Goal: Browse casually: Explore the website without a specific task or goal

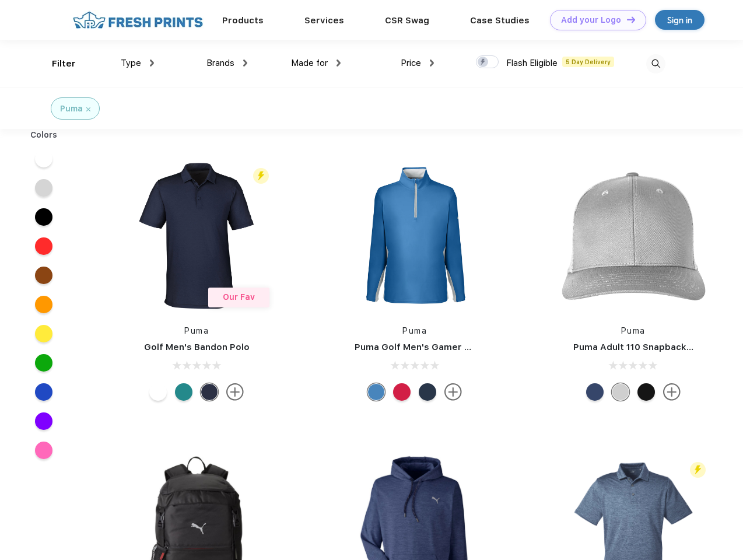
click at [594, 20] on link "Add your Logo Design Tool" at bounding box center [598, 20] width 96 height 20
click at [0, 0] on div "Design Tool" at bounding box center [0, 0] width 0 height 0
click at [626, 19] on link "Add your Logo Design Tool" at bounding box center [598, 20] width 96 height 20
click at [56, 64] on div "Filter" at bounding box center [64, 63] width 24 height 13
click at [138, 63] on span "Type" at bounding box center [131, 63] width 20 height 11
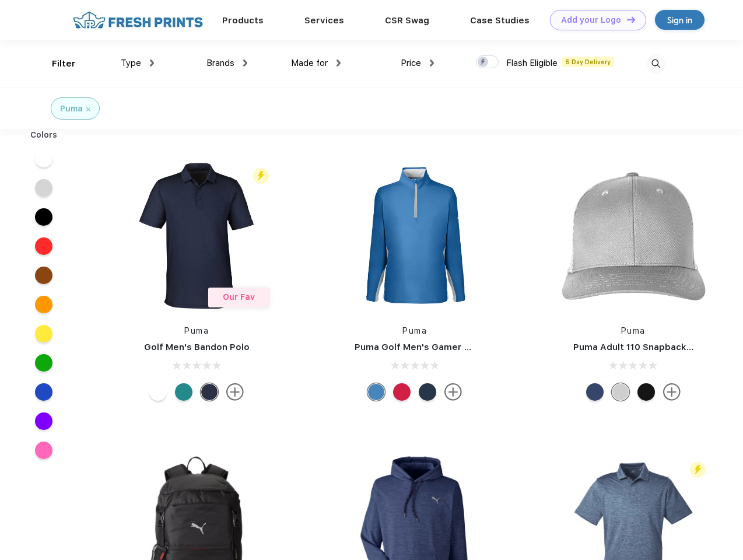
click at [227, 63] on span "Brands" at bounding box center [221, 63] width 28 height 11
click at [316, 63] on span "Made for" at bounding box center [309, 63] width 37 height 11
click at [418, 63] on span "Price" at bounding box center [411, 63] width 20 height 11
click at [488, 62] on div at bounding box center [487, 61] width 23 height 13
click at [484, 62] on input "checkbox" at bounding box center [480, 59] width 8 height 8
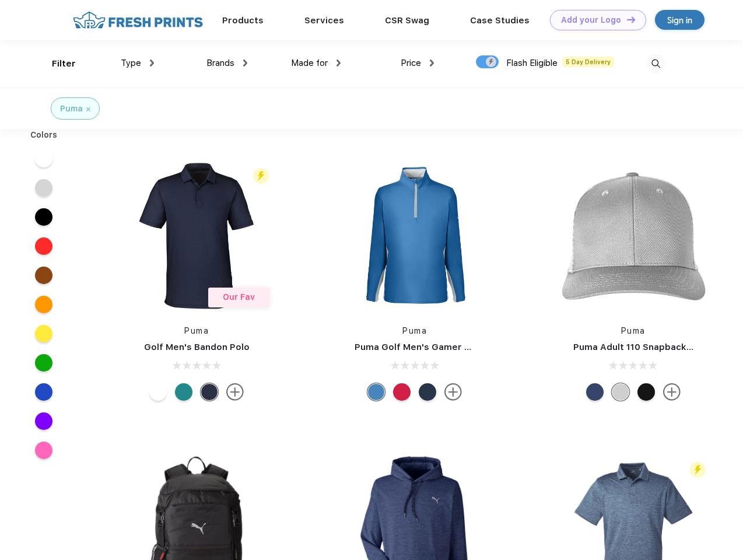
click at [656, 64] on img at bounding box center [656, 63] width 19 height 19
